Goal: Download file/media: Download file/media

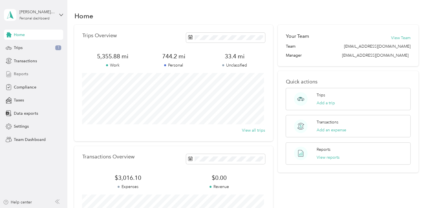
click at [37, 74] on div "Reports" at bounding box center [33, 74] width 59 height 10
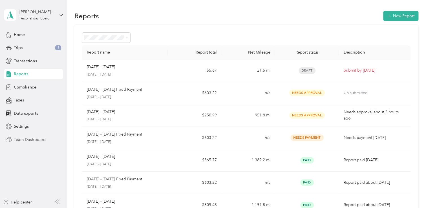
click at [27, 139] on span "Team Dashboard" at bounding box center [30, 140] width 32 height 6
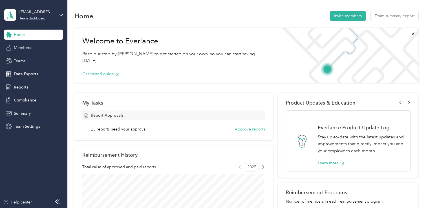
click at [37, 49] on div "Members" at bounding box center [33, 48] width 59 height 10
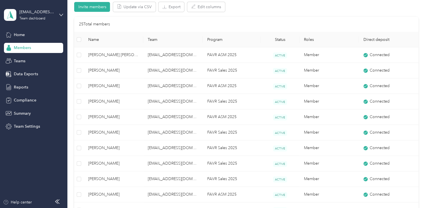
scroll to position [123, 0]
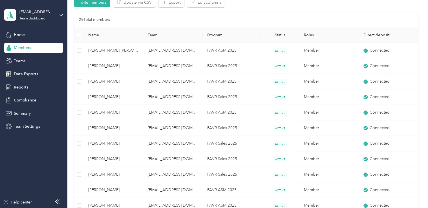
drag, startPoint x: 420, startPoint y: 100, endPoint x: 424, endPoint y: 47, distance: 53.2
click at [424, 47] on div "Members All Members 25 Onboarding 1 NEW Securely sync your HR system with Everl…" at bounding box center [246, 104] width 358 height 208
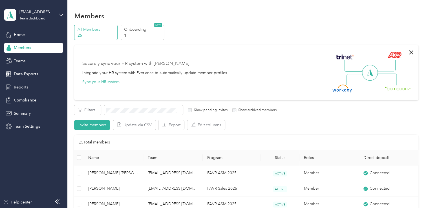
click at [18, 87] on span "Reports" at bounding box center [21, 87] width 14 height 6
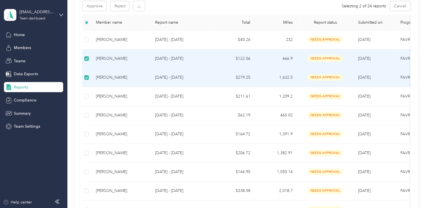
scroll to position [105, 0]
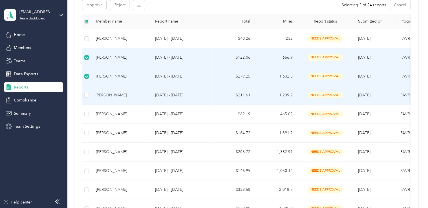
click at [84, 96] on td at bounding box center [86, 95] width 9 height 19
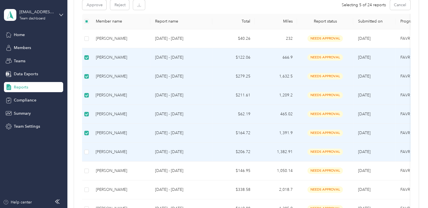
click at [91, 152] on td at bounding box center [86, 152] width 9 height 19
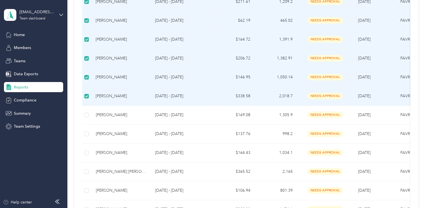
scroll to position [209, 0]
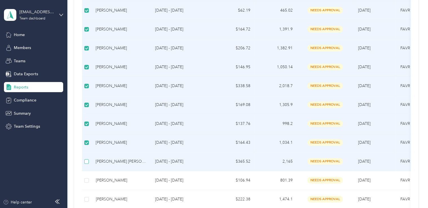
click at [86, 159] on label at bounding box center [86, 162] width 5 height 6
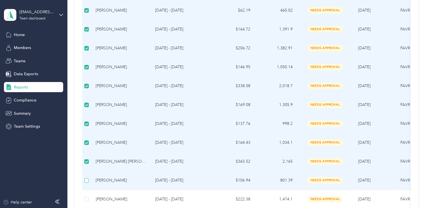
click at [87, 177] on label at bounding box center [86, 180] width 5 height 6
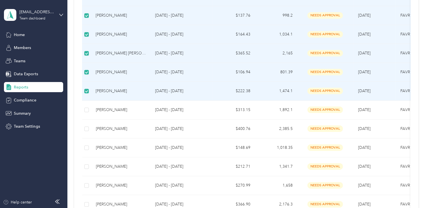
scroll to position [326, 0]
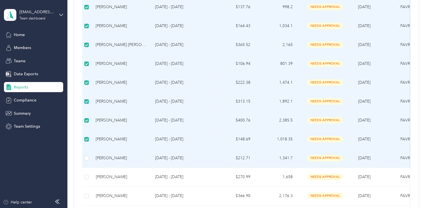
click at [85, 153] on td at bounding box center [86, 158] width 9 height 19
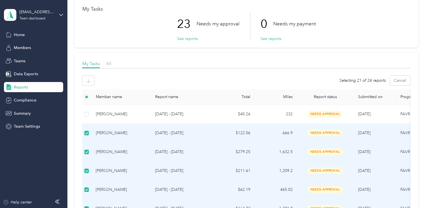
scroll to position [0, 0]
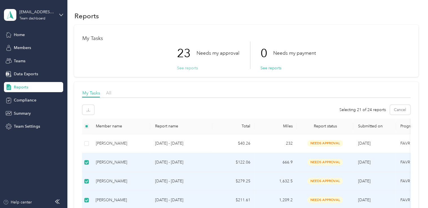
click at [188, 69] on button "See reports" at bounding box center [187, 68] width 21 height 6
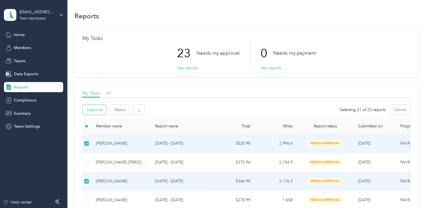
click at [93, 111] on button "Approve" at bounding box center [94, 110] width 24 height 10
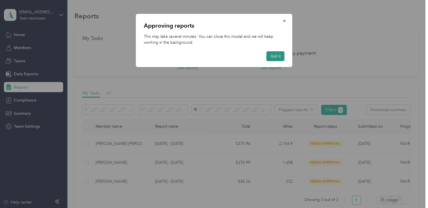
click at [276, 56] on button "Got it" at bounding box center [276, 56] width 18 height 10
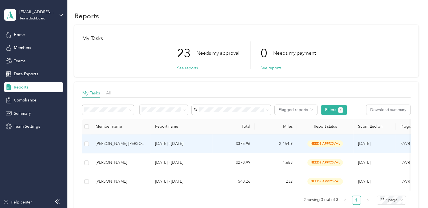
click at [117, 144] on div "[PERSON_NAME] [PERSON_NAME]" at bounding box center [121, 144] width 50 height 6
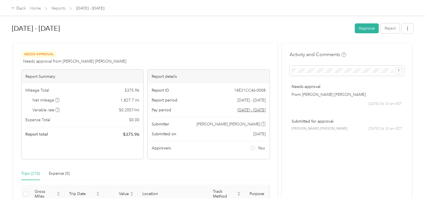
click at [264, 60] on div "Needs Approval Needs approval from Brian Ashley Taylor View activity & comments" at bounding box center [145, 58] width 249 height 14
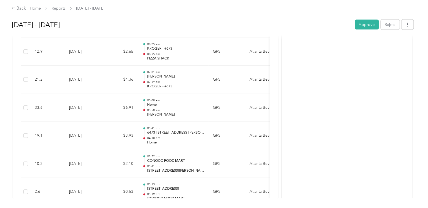
scroll to position [643, 0]
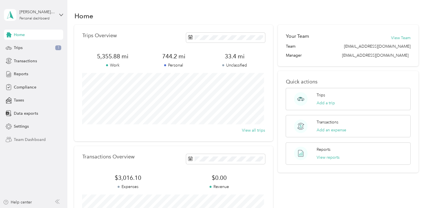
click at [39, 139] on span "Team Dashboard" at bounding box center [30, 140] width 32 height 6
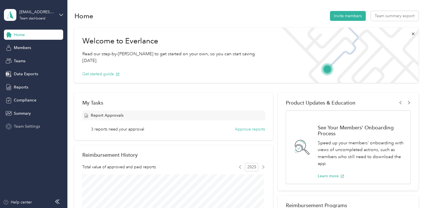
click at [28, 126] on span "Team Settings" at bounding box center [27, 127] width 26 height 6
click at [22, 47] on span "Members" at bounding box center [22, 48] width 17 height 6
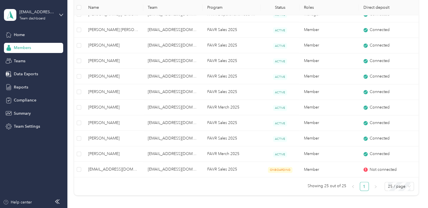
scroll to position [405, 0]
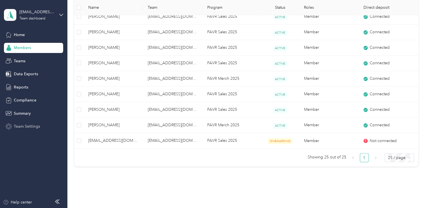
click at [28, 128] on span "Team Settings" at bounding box center [27, 127] width 26 height 6
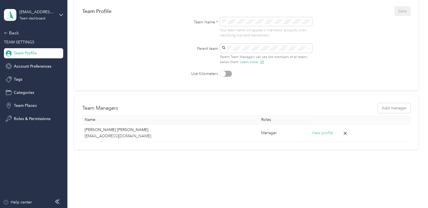
scroll to position [48, 0]
click at [14, 33] on div "Back" at bounding box center [32, 33] width 56 height 7
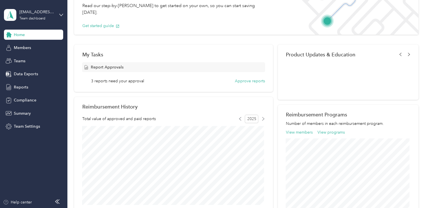
scroll to position [236, 0]
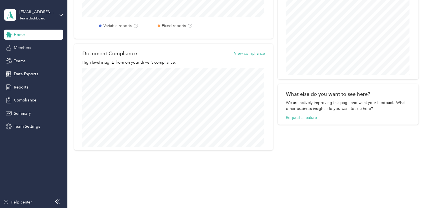
click at [23, 49] on span "Members" at bounding box center [22, 48] width 17 height 6
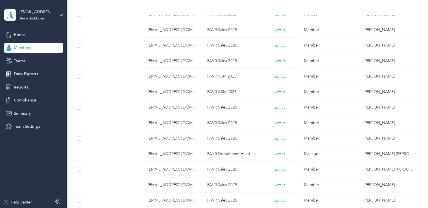
scroll to position [405, 0]
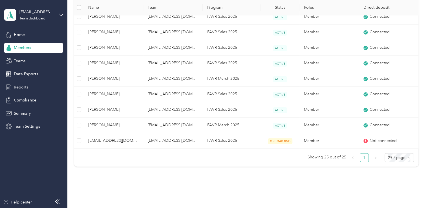
click at [21, 88] on span "Reports" at bounding box center [21, 87] width 14 height 6
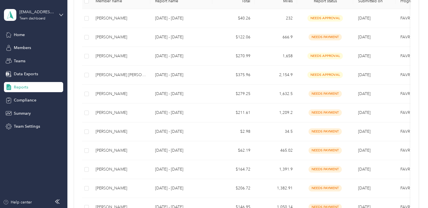
scroll to position [120, 0]
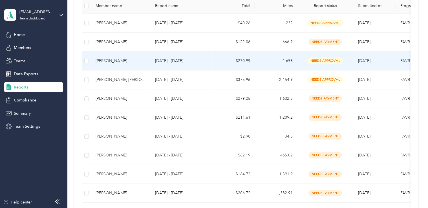
click at [110, 59] on div "[PERSON_NAME]" at bounding box center [121, 61] width 50 height 6
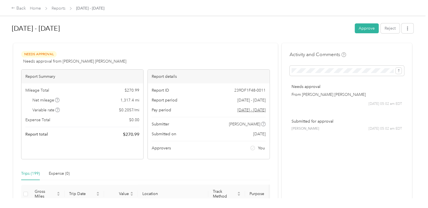
click at [416, 123] on div "Aug 1 - 31, 2025 Approve Reject Needs Approval Needs approval from Brian Ashley…" at bounding box center [212, 99] width 425 height 198
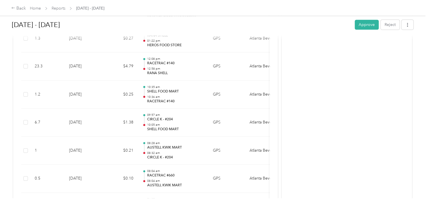
scroll to position [305, 0]
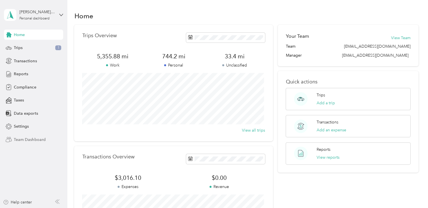
click at [30, 139] on span "Team Dashboard" at bounding box center [30, 140] width 32 height 6
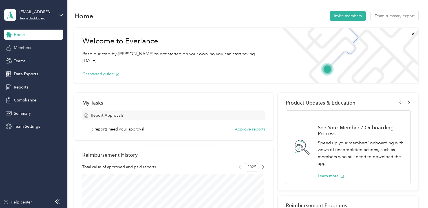
click at [26, 49] on span "Members" at bounding box center [22, 48] width 17 height 6
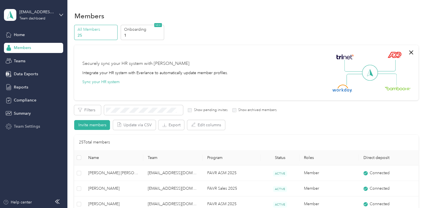
click at [24, 128] on span "Team Settings" at bounding box center [27, 127] width 26 height 6
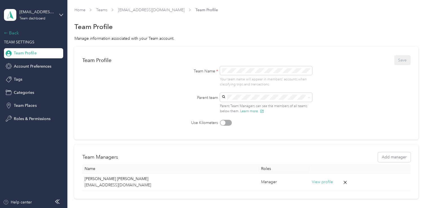
click at [15, 36] on div "Back" at bounding box center [32, 33] width 56 height 7
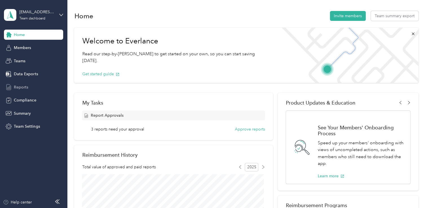
click at [23, 86] on span "Reports" at bounding box center [21, 87] width 14 height 6
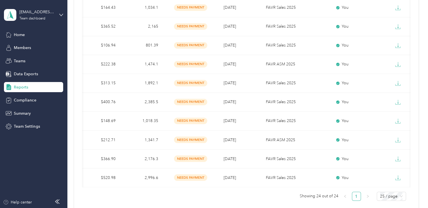
scroll to position [0, 142]
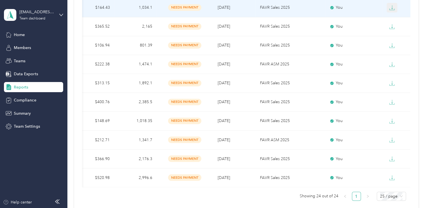
click at [392, 7] on icon "button" at bounding box center [392, 8] width 6 height 6
click at [395, 19] on div "PDF" at bounding box center [395, 17] width 12 height 6
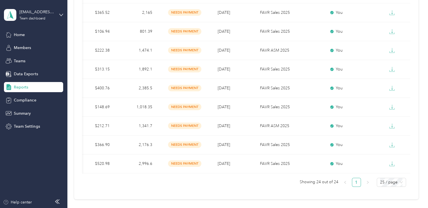
scroll to position [401, 0]
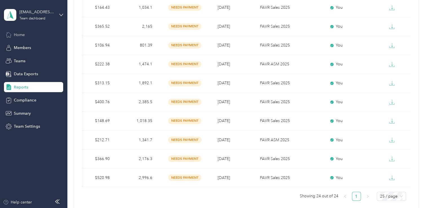
click at [27, 34] on div "Home" at bounding box center [33, 35] width 59 height 10
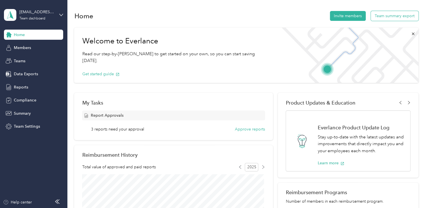
click at [388, 15] on button "Team summary export" at bounding box center [395, 16] width 48 height 10
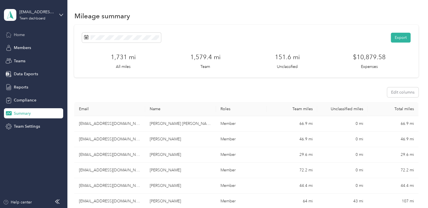
click at [23, 36] on span "Home" at bounding box center [19, 35] width 11 height 6
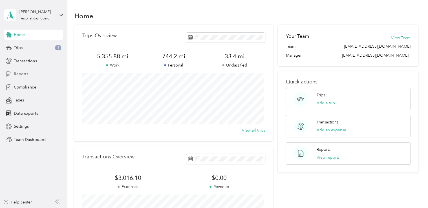
click at [23, 73] on span "Reports" at bounding box center [21, 74] width 14 height 6
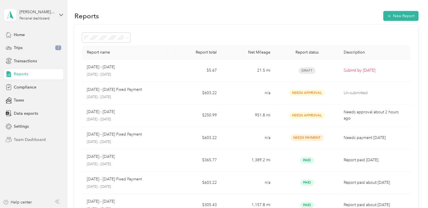
click at [33, 138] on span "Team Dashboard" at bounding box center [30, 140] width 32 height 6
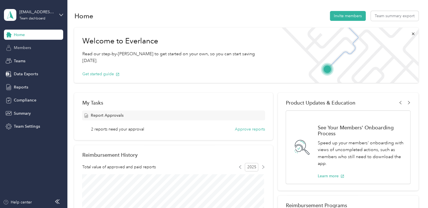
click at [26, 49] on span "Members" at bounding box center [22, 48] width 17 height 6
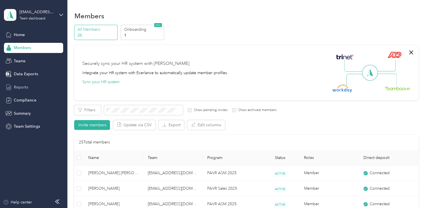
click at [23, 87] on span "Reports" at bounding box center [21, 87] width 14 height 6
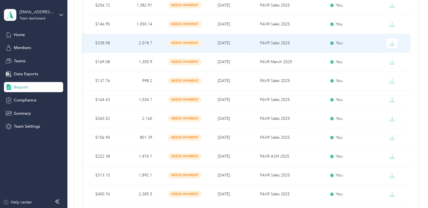
scroll to position [266, 0]
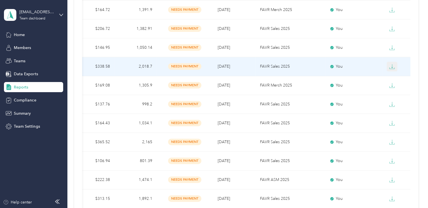
click at [391, 66] on icon "button" at bounding box center [392, 67] width 6 height 6
click at [394, 77] on div "PDF" at bounding box center [395, 76] width 12 height 6
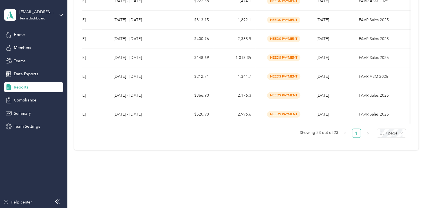
scroll to position [0, 0]
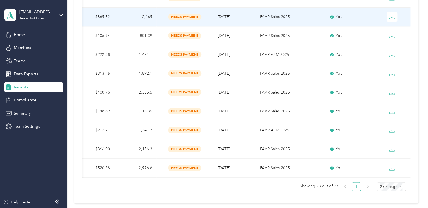
scroll to position [369, 0]
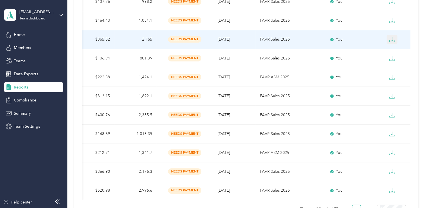
click at [391, 38] on icon "button" at bounding box center [392, 40] width 6 height 6
click at [391, 47] on div "PDF" at bounding box center [395, 49] width 12 height 6
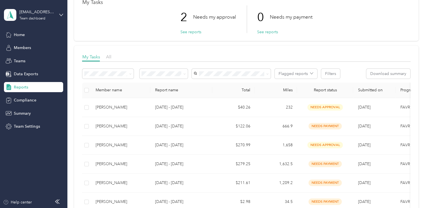
scroll to position [0, 0]
